Goal: Find specific page/section: Find specific page/section

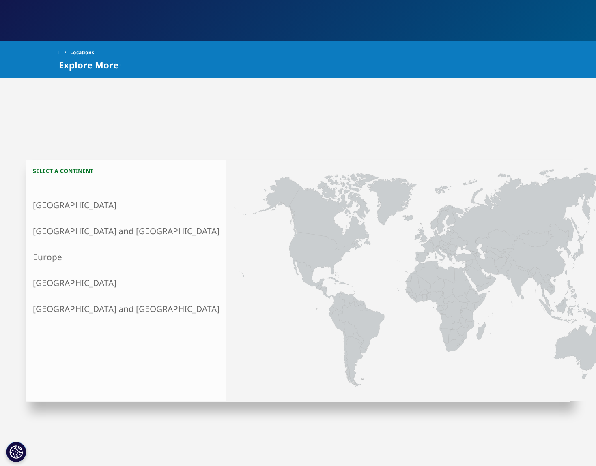
scroll to position [122, 0]
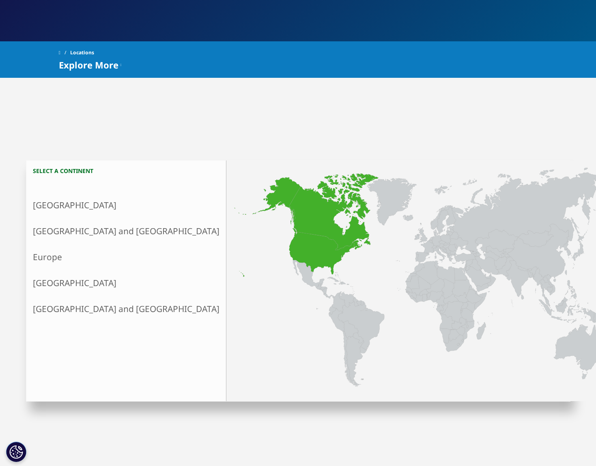
click at [83, 207] on link "[GEOGRAPHIC_DATA]" at bounding box center [126, 205] width 200 height 26
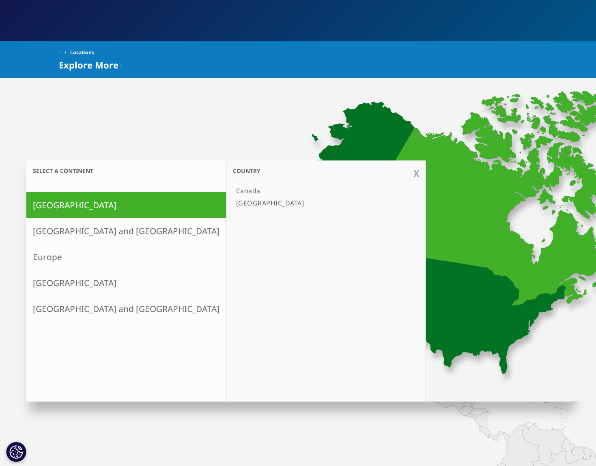
click at [233, 199] on link "[GEOGRAPHIC_DATA]" at bounding box center [322, 203] width 178 height 12
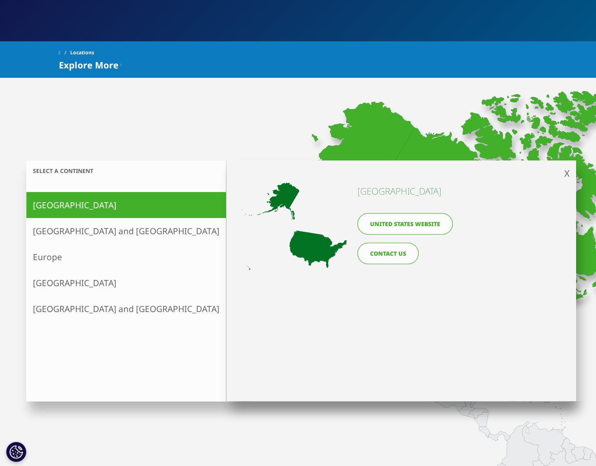
click at [424, 224] on link "United States website" at bounding box center [404, 223] width 95 height 21
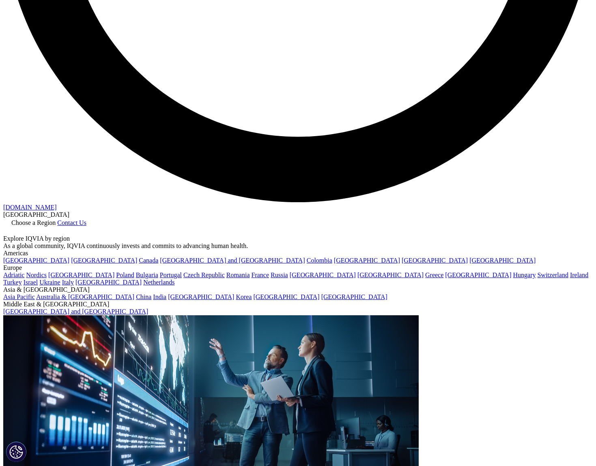
scroll to position [1688, 0]
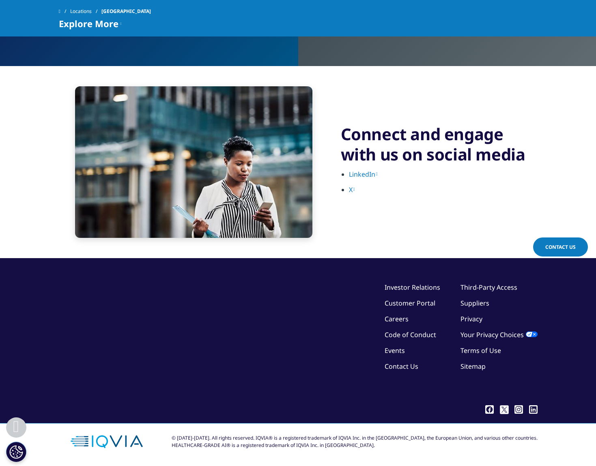
click at [399, 320] on link "Careers" at bounding box center [396, 319] width 24 height 9
